Goal: Task Accomplishment & Management: Complete application form

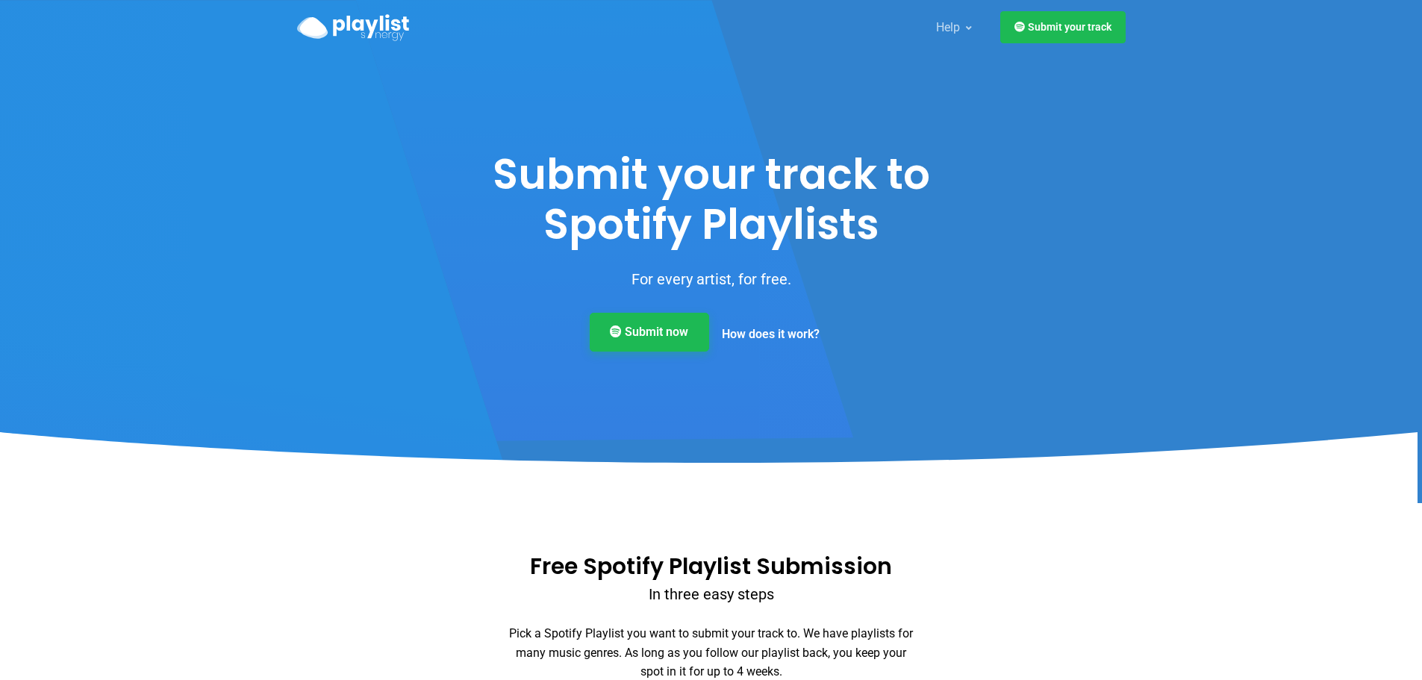
click at [655, 328] on link "Submit now" at bounding box center [649, 332] width 119 height 39
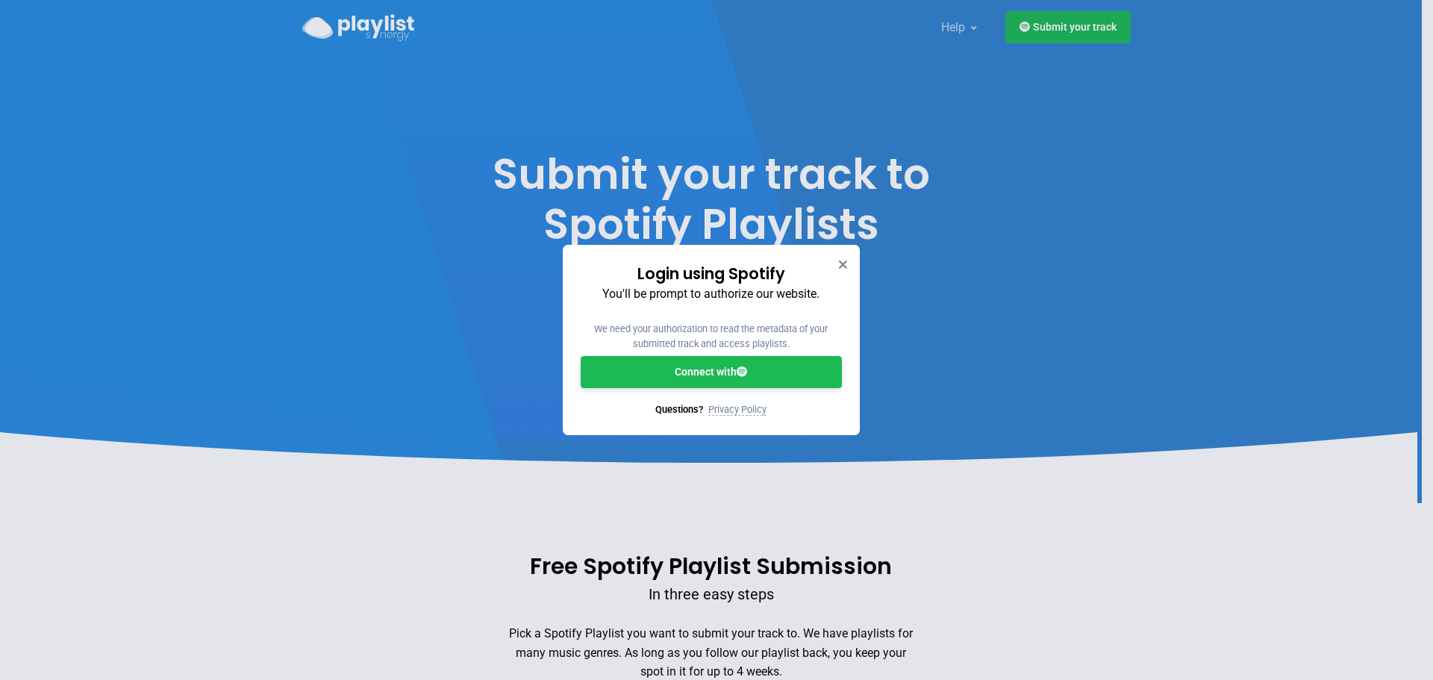
click at [732, 371] on link "Connect with" at bounding box center [711, 372] width 261 height 32
click at [766, 370] on link "Connect with" at bounding box center [711, 372] width 261 height 32
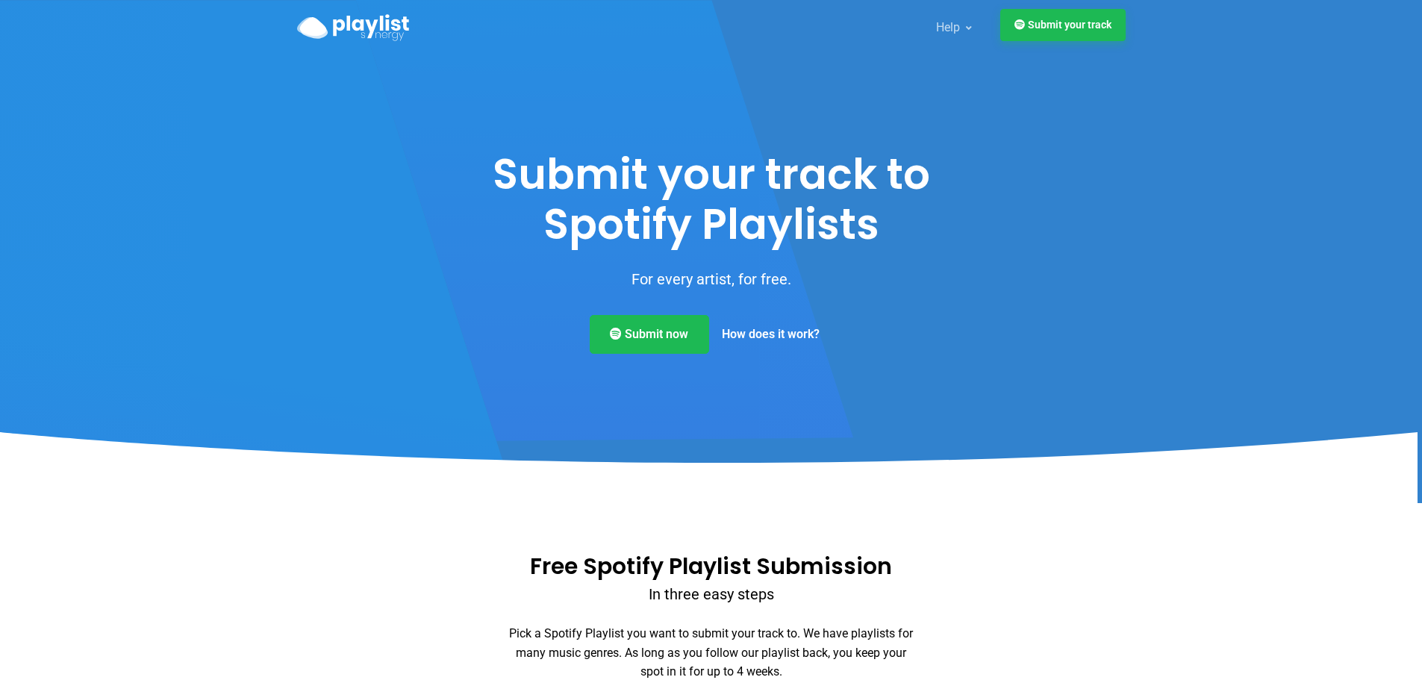
click at [1054, 26] on link "Submit your track" at bounding box center [1062, 25] width 125 height 32
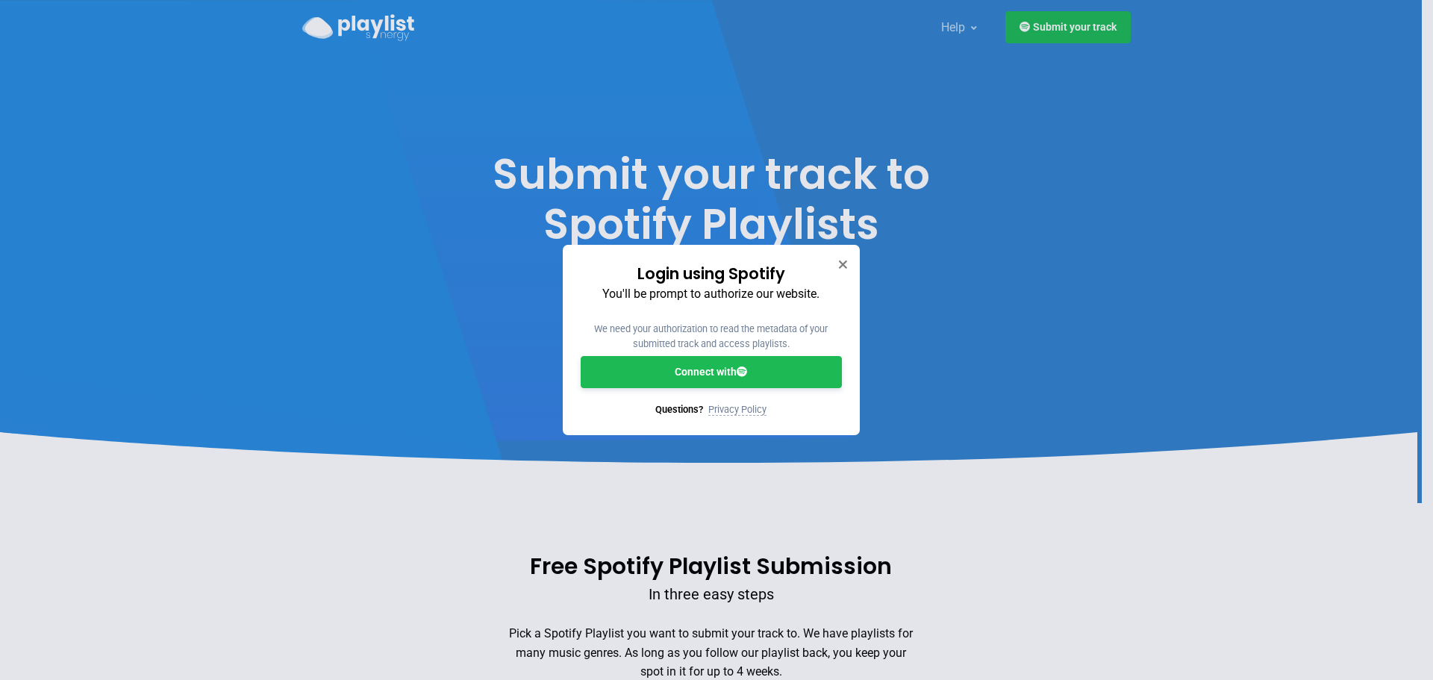
click at [748, 380] on link "Connect with" at bounding box center [711, 372] width 261 height 32
